Goal: Information Seeking & Learning: Learn about a topic

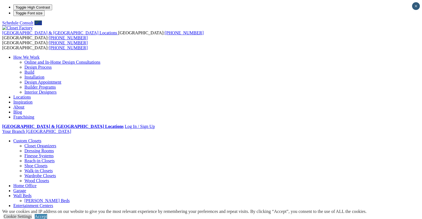
click at [40, 208] on link "Laundry Room" at bounding box center [26, 210] width 27 height 5
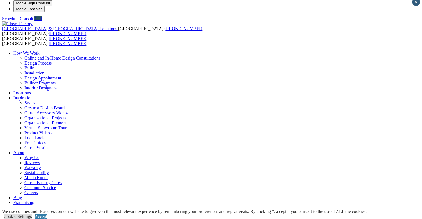
scroll to position [5, 0]
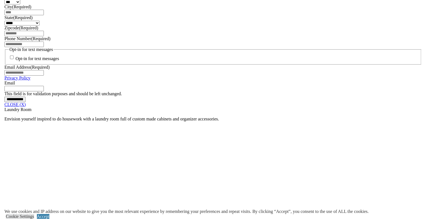
scroll to position [410, 0]
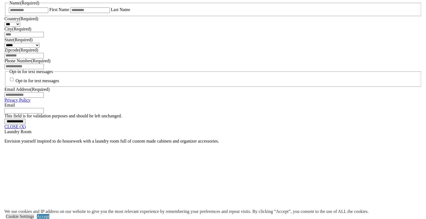
scroll to position [386, 0]
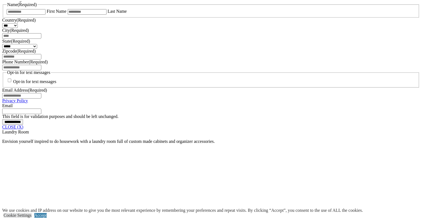
scroll to position [401, 0]
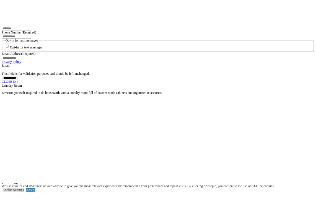
scroll to position [366, 0]
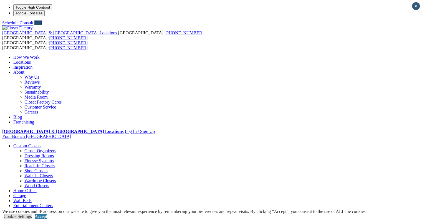
click at [40, 208] on link "Laundry Room" at bounding box center [26, 210] width 27 height 5
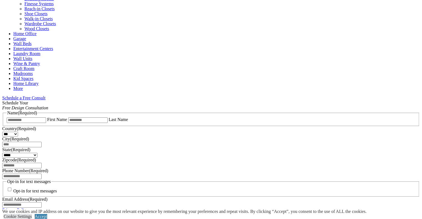
scroll to position [159, 0]
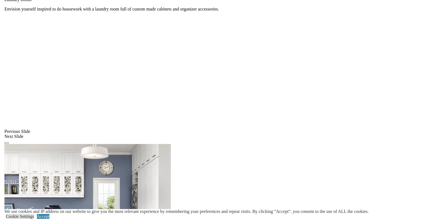
scroll to position [418, 0]
